Goal: Information Seeking & Learning: Understand process/instructions

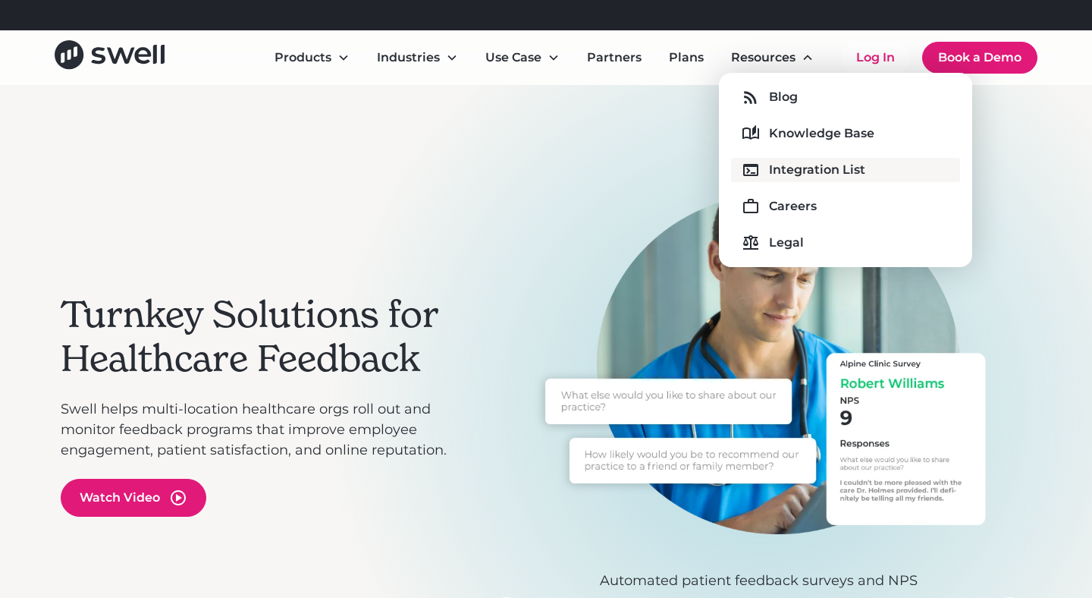
click at [770, 169] on div "Integration List" at bounding box center [817, 170] width 96 height 18
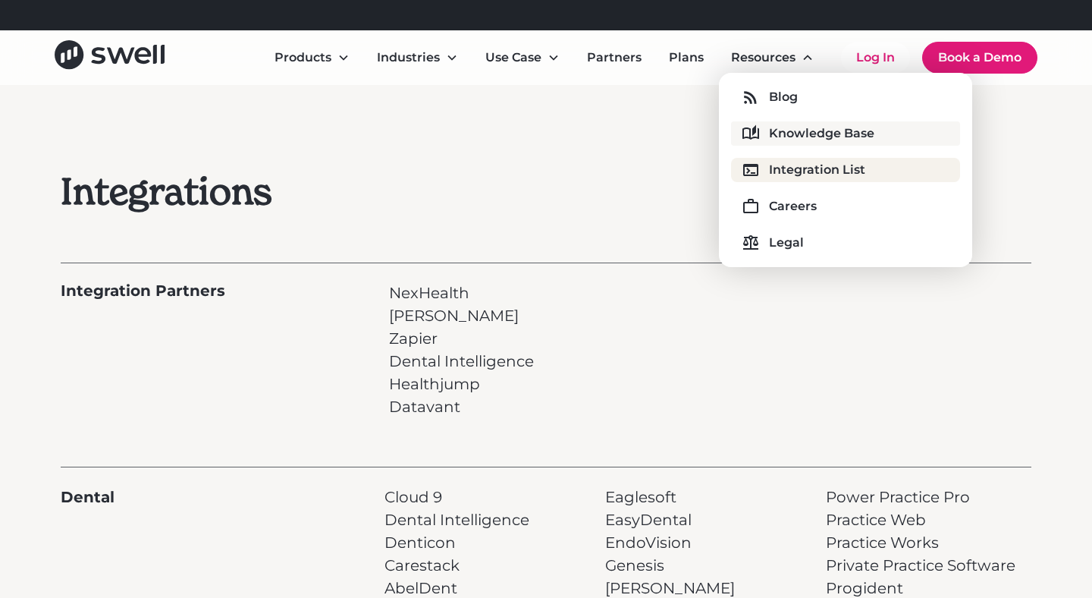
click at [784, 133] on div "Knowledge Base" at bounding box center [821, 133] width 105 height 18
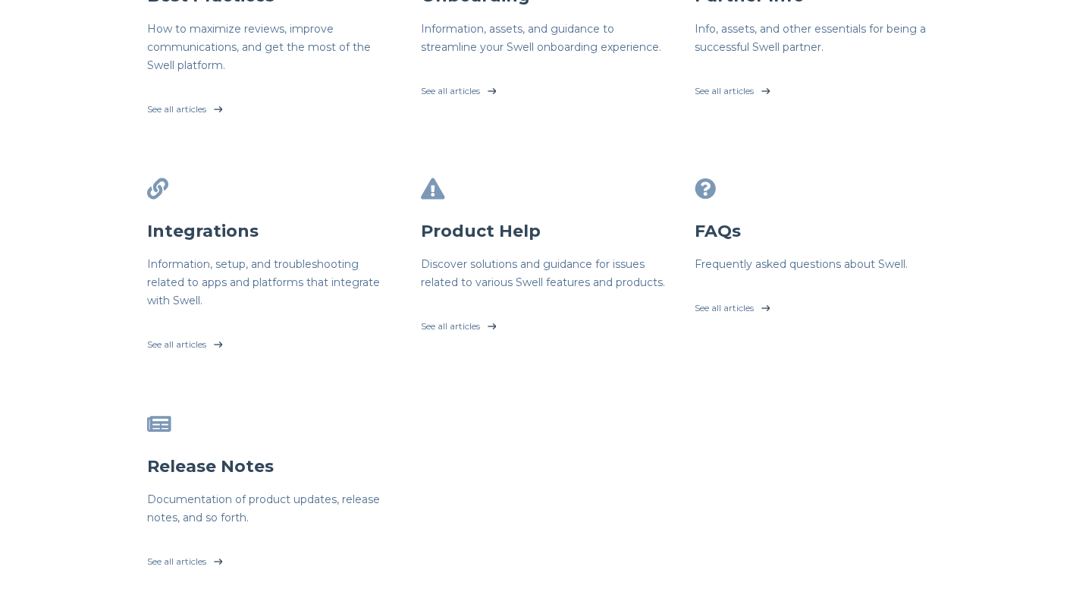
scroll to position [400, 0]
click at [719, 265] on h6 "Frequently asked questions about Swell." at bounding box center [820, 262] width 250 height 18
click at [190, 346] on link "See all articles" at bounding box center [272, 339] width 250 height 38
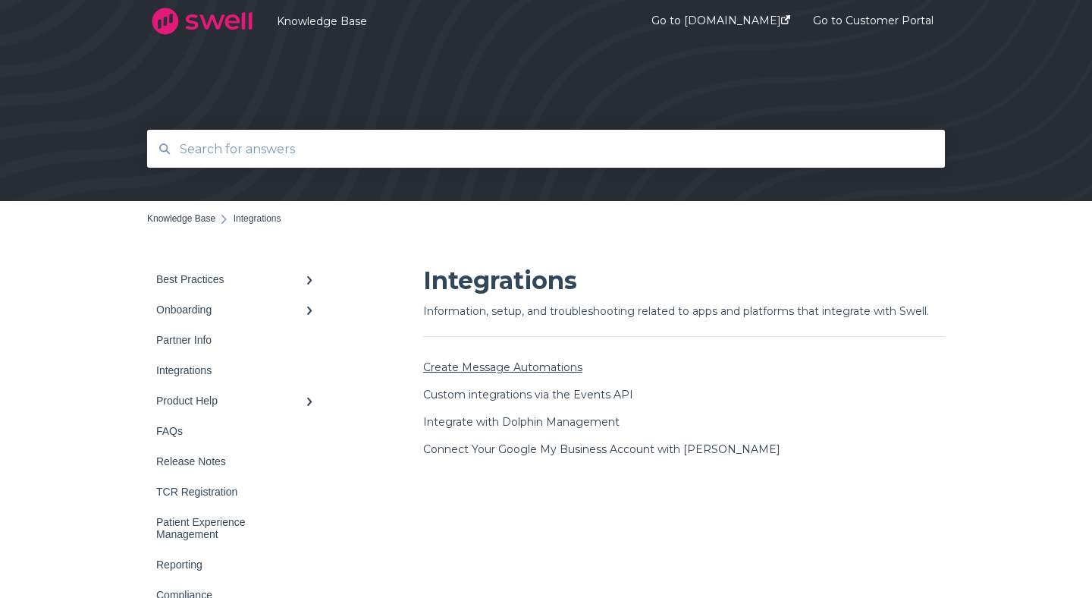
click at [507, 363] on link "Create Message Automations" at bounding box center [502, 367] width 159 height 14
